Goal: Task Accomplishment & Management: Manage account settings

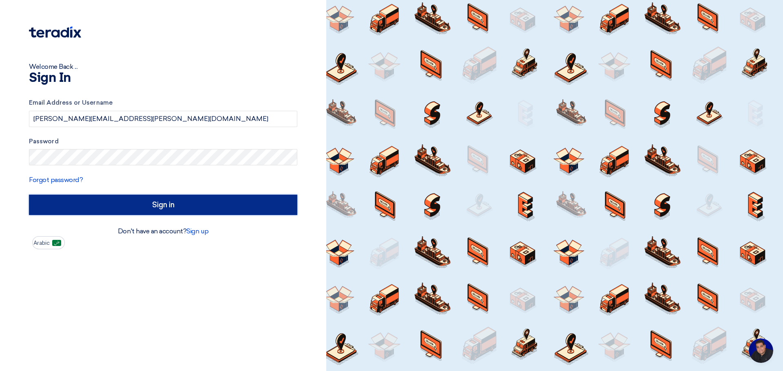
click at [155, 202] on input "Sign in" at bounding box center [163, 205] width 268 height 20
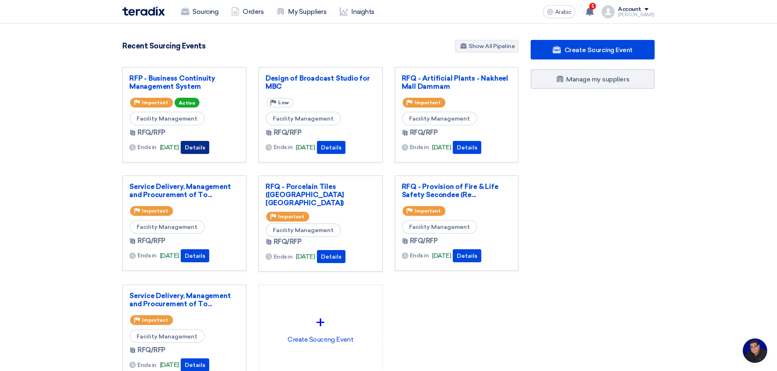
click at [205, 149] on font "Details" at bounding box center [195, 147] width 20 height 7
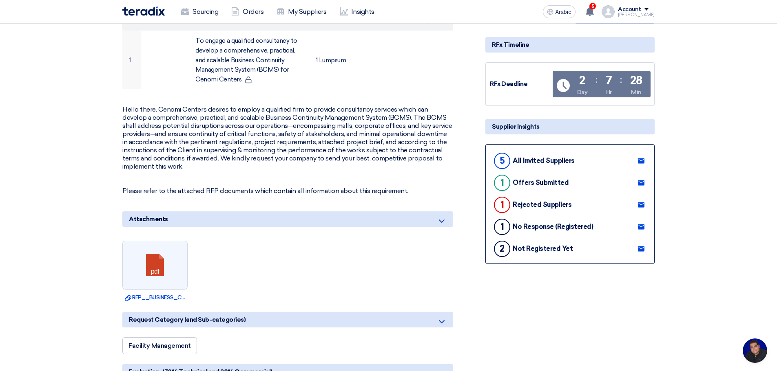
scroll to position [190, 0]
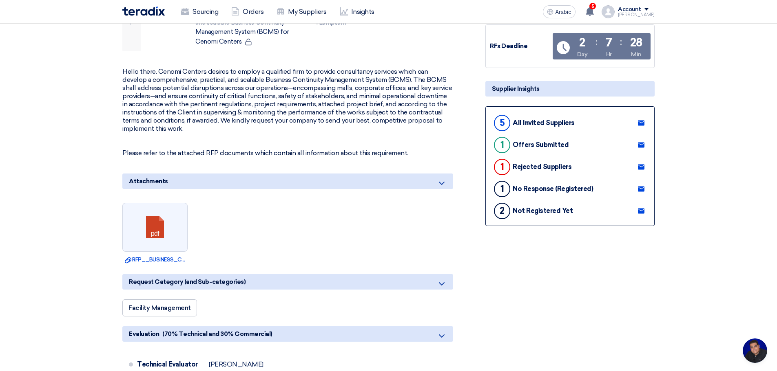
click at [642, 123] on use at bounding box center [641, 122] width 7 height 5
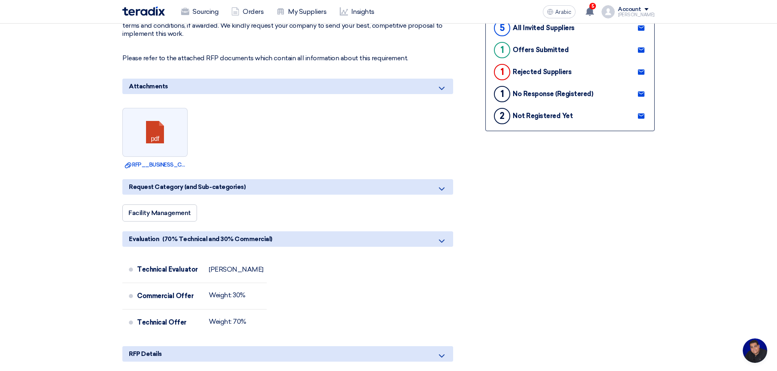
scroll to position [0, 0]
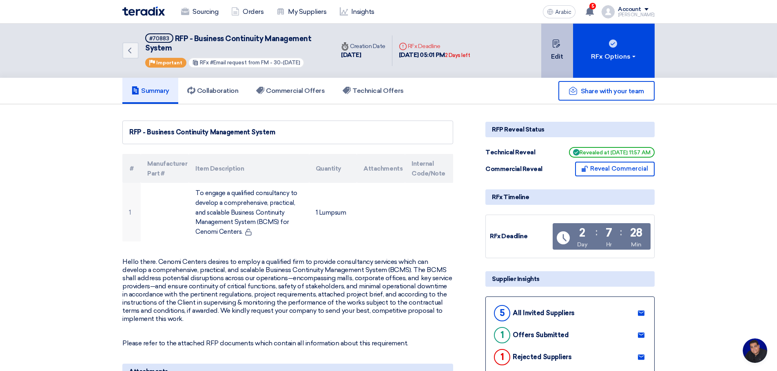
click at [556, 49] on button "Edit" at bounding box center [557, 51] width 32 height 54
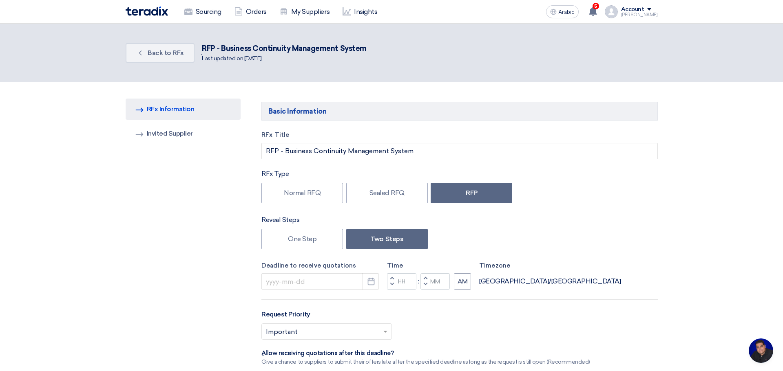
type input "[DATE]"
type input "05"
type input "01"
click at [175, 132] on font "Invited Supplier" at bounding box center [167, 134] width 46 height 8
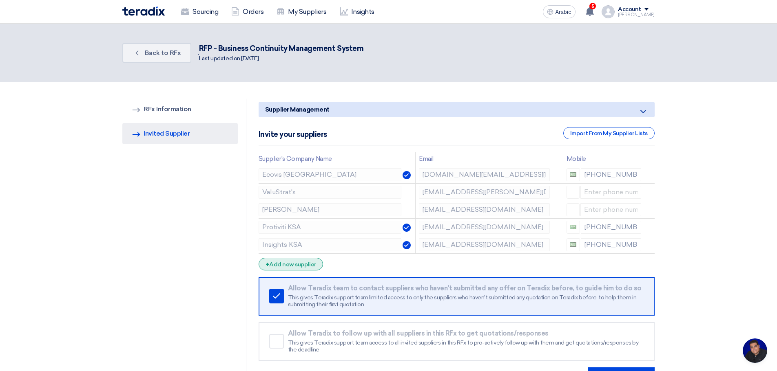
click at [300, 265] on font "Add new supplier" at bounding box center [292, 264] width 46 height 7
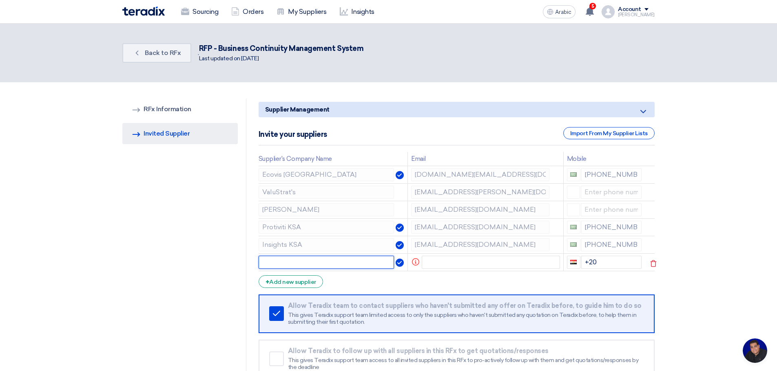
click at [318, 265] on input "text" at bounding box center [327, 262] width 136 height 13
type input "ValuStrat's"
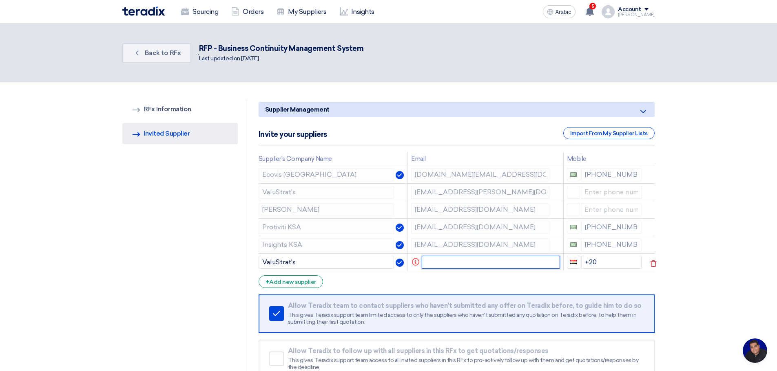
click at [440, 264] on input "text" at bounding box center [491, 262] width 138 height 13
paste input "[EMAIL_ADDRESS][DOMAIN_NAME]"
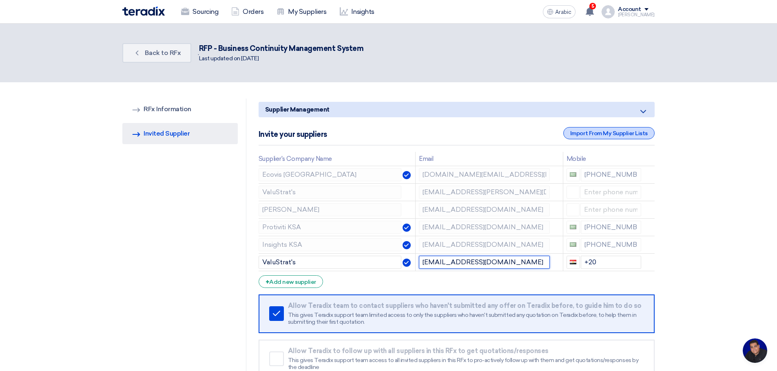
type input "[EMAIL_ADDRESS][DOMAIN_NAME]"
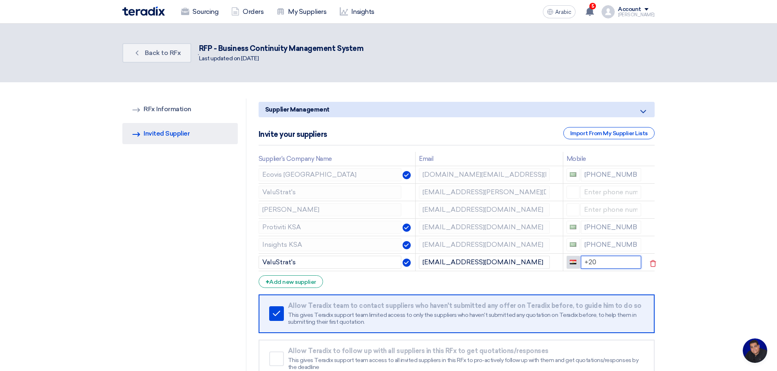
drag, startPoint x: 604, startPoint y: 263, endPoint x: 574, endPoint y: 263, distance: 30.2
click at [574, 263] on div "+20" at bounding box center [603, 262] width 75 height 13
click at [651, 192] on icon at bounding box center [653, 194] width 14 height 14
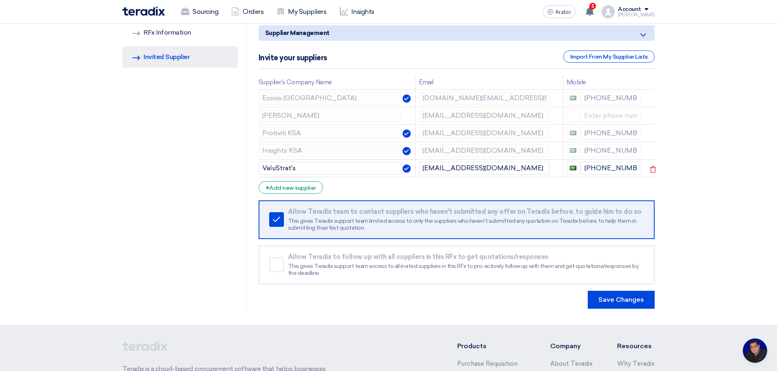
scroll to position [95, 0]
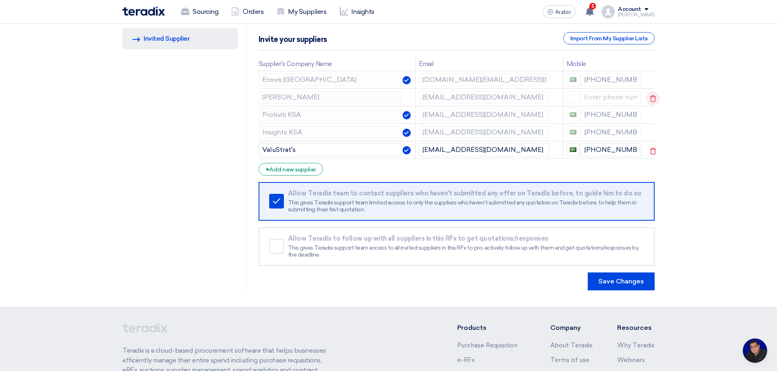
click at [652, 98] on icon at bounding box center [653, 99] width 14 height 14
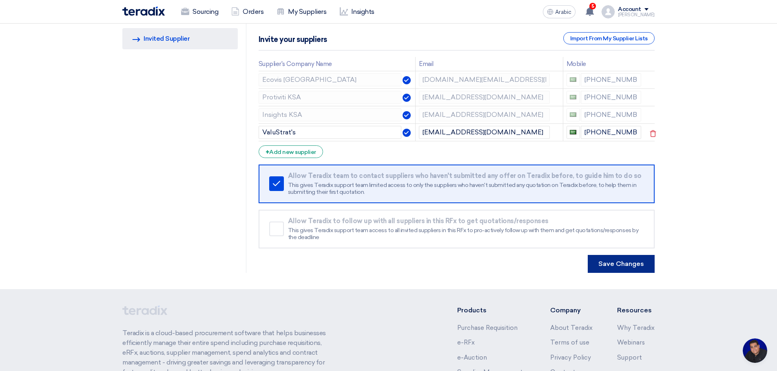
click at [625, 265] on font "Save Changes" at bounding box center [621, 264] width 46 height 8
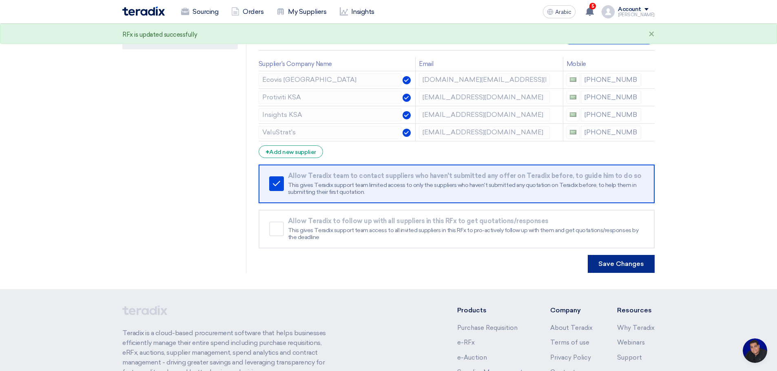
scroll to position [0, 0]
